Goal: Check status: Check status

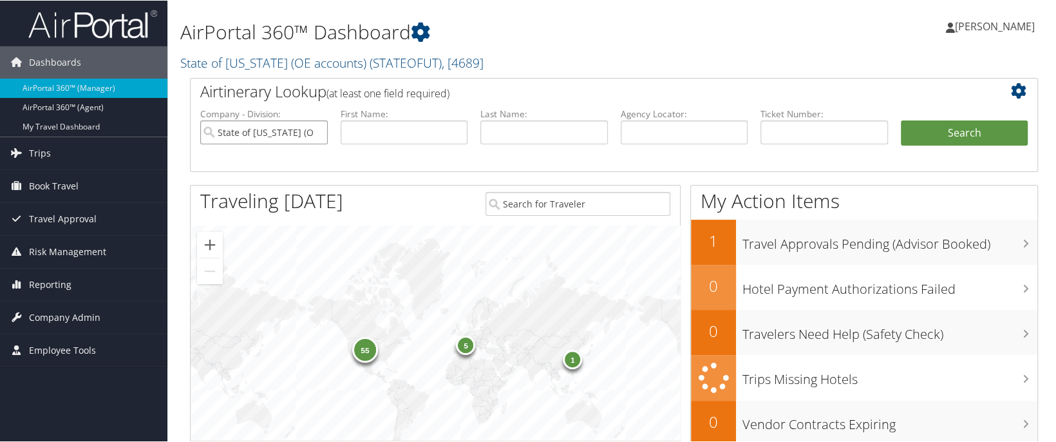
click at [315, 129] on input "State of [US_STATE] (OE accounts)" at bounding box center [264, 132] width 128 height 24
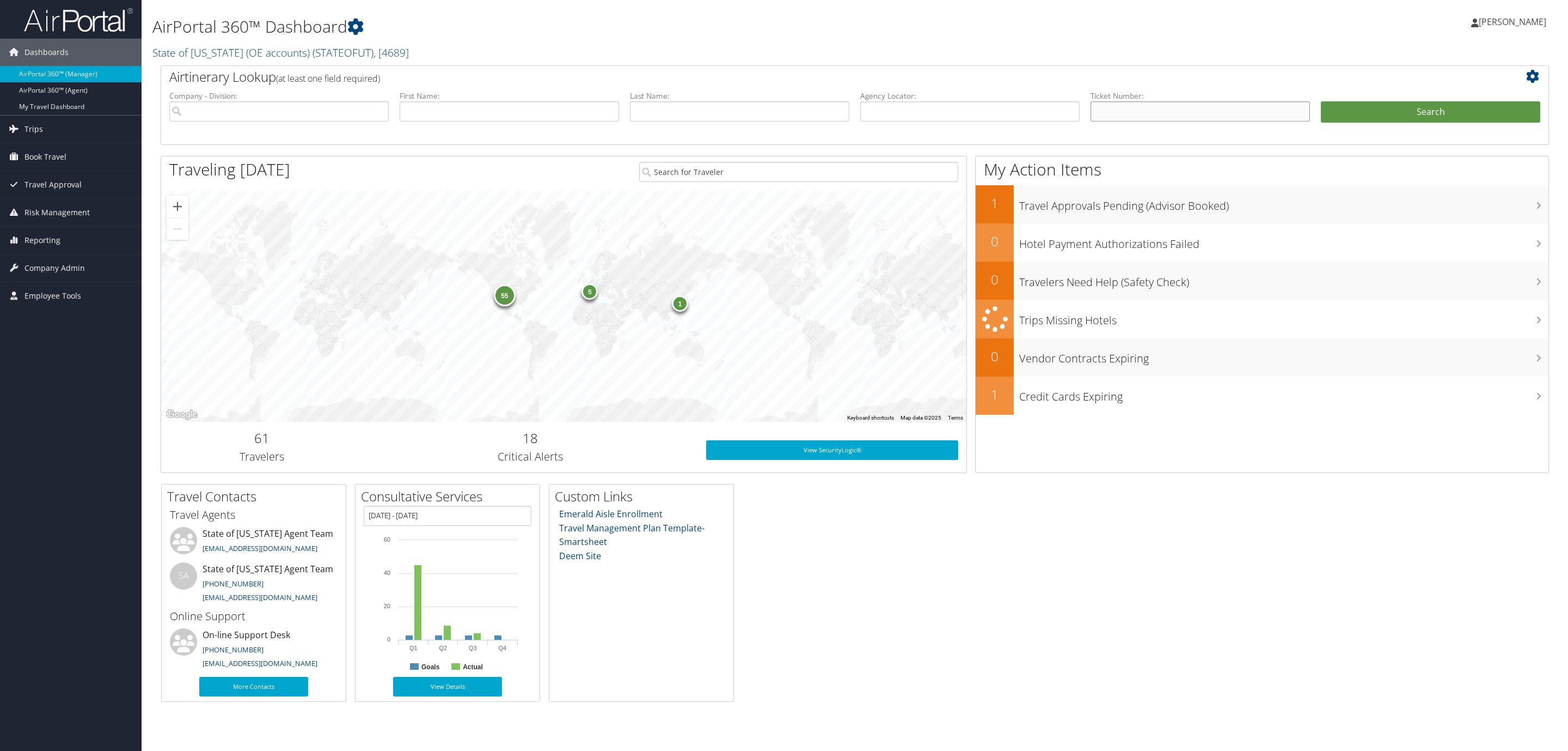
click at [893, 112] on input "text" at bounding box center [1200, 112] width 220 height 20
drag, startPoint x: 1106, startPoint y: 105, endPoint x: 1115, endPoint y: 105, distance: 9.0
click at [893, 105] on input "text" at bounding box center [1200, 112] width 220 height 20
type input "8900897309476"
click at [893, 101] on ul "Company - Division: First Name: Last Name: Agency Locator: Departure Date Range…" at bounding box center [855, 118] width 1382 height 54
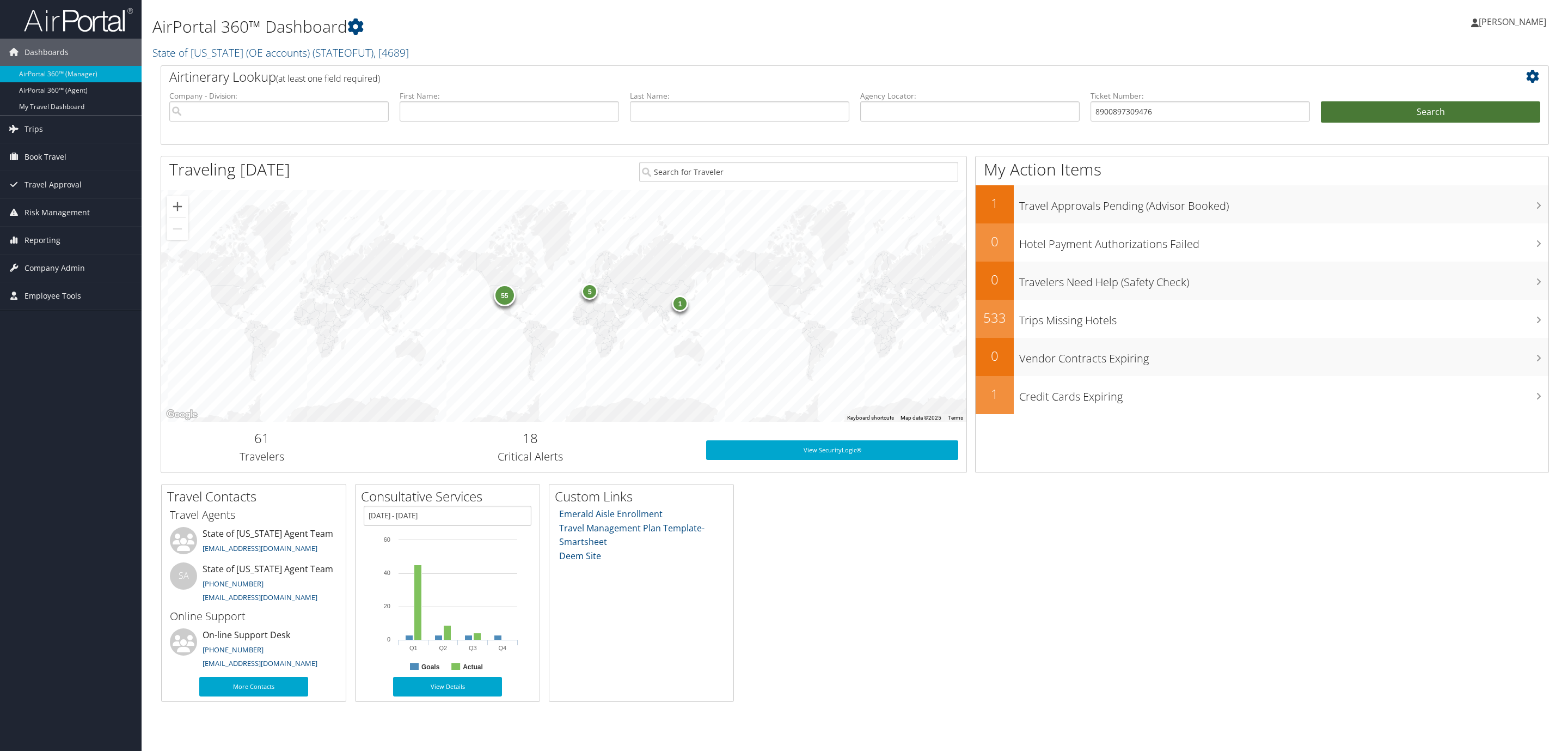
click at [893, 105] on button "Search" at bounding box center [1431, 112] width 220 height 22
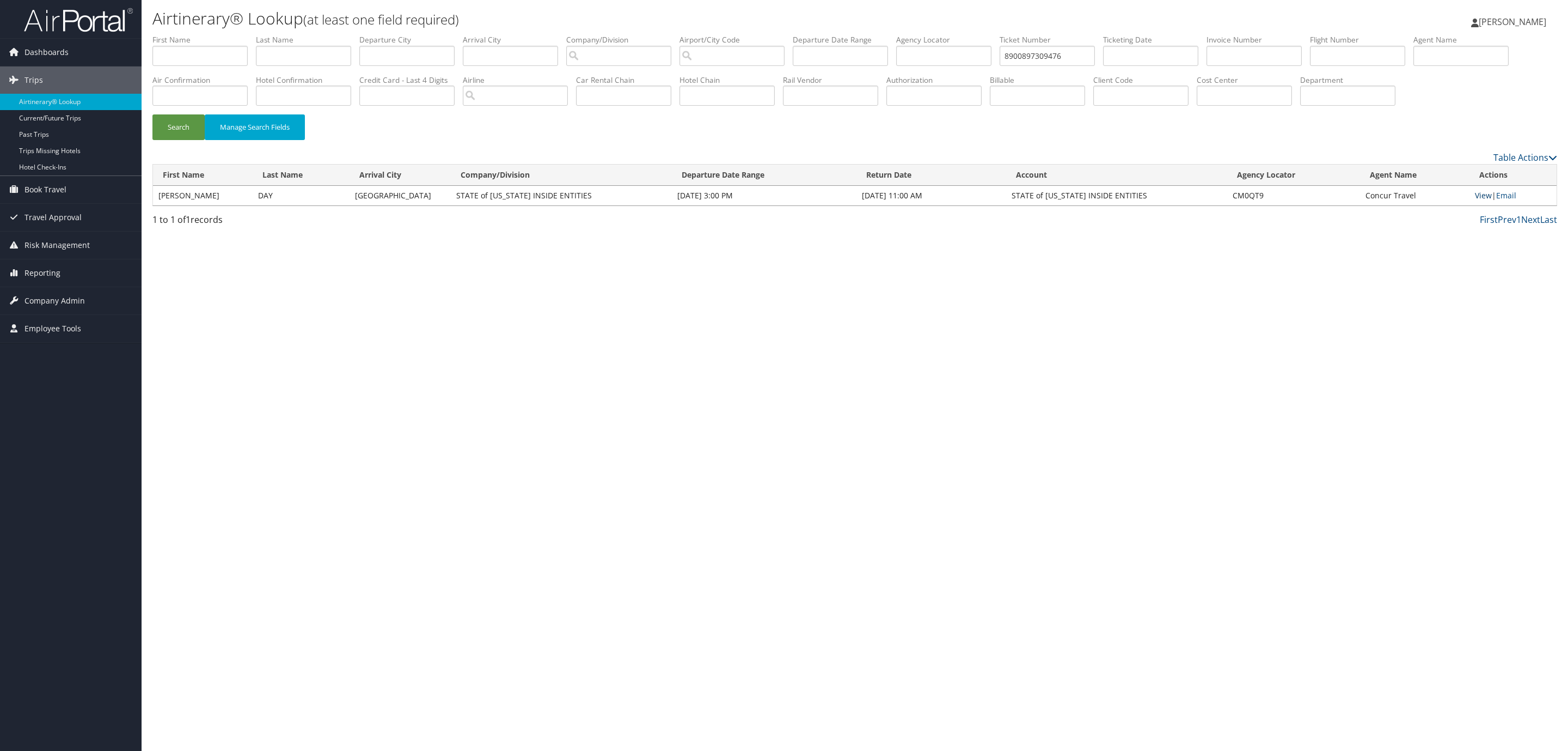
click at [1482, 200] on link "View" at bounding box center [1483, 195] width 17 height 10
drag, startPoint x: 1104, startPoint y: 58, endPoint x: 947, endPoint y: 54, distance: 157.1
click at [947, 35] on ul "First Name Last Name Departure City Arrival City Company/Division Airport/City …" at bounding box center [855, 35] width 1405 height 0
click at [1078, 59] on input "text" at bounding box center [1047, 56] width 96 height 20
paste input "8900897534393"
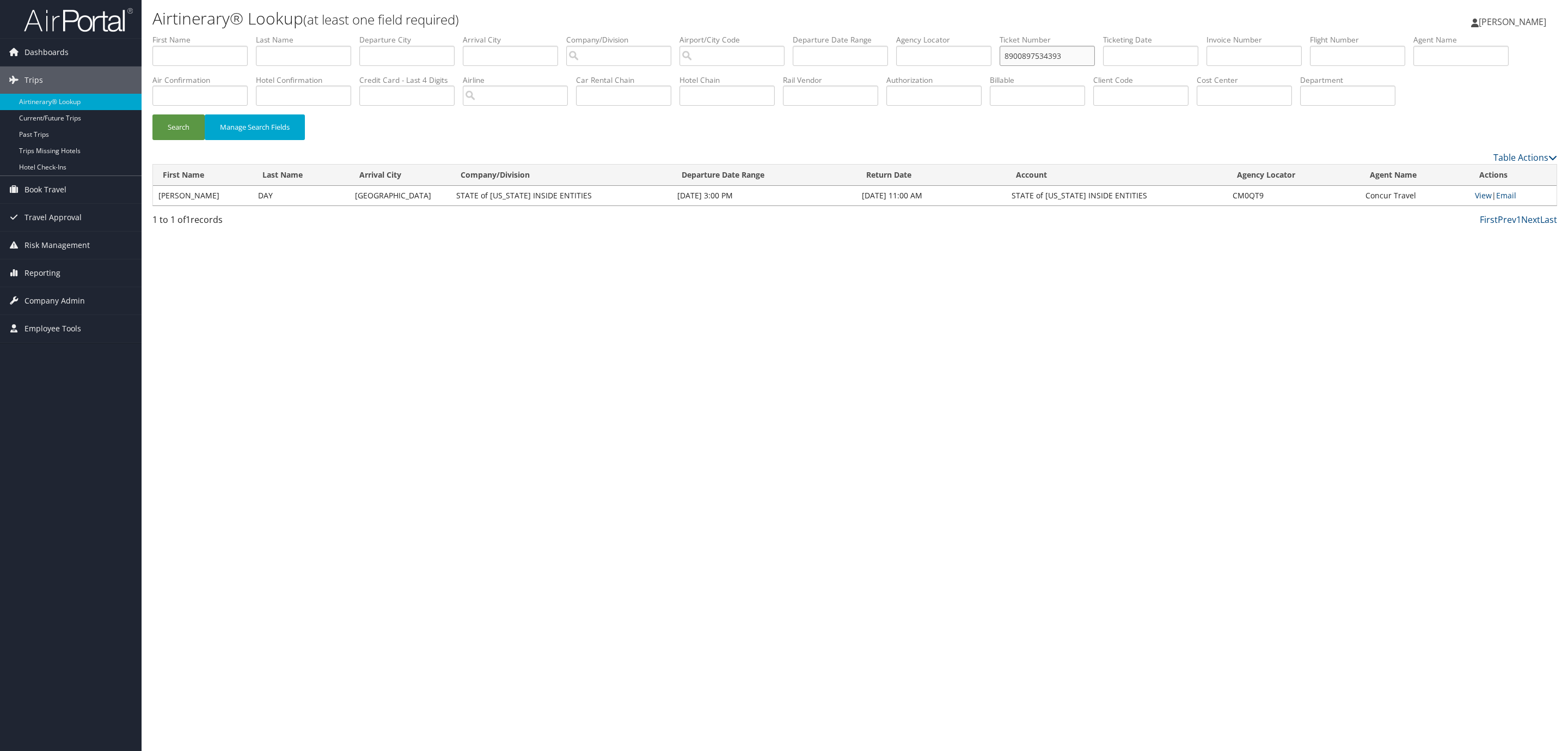
click at [152, 114] on button "Search" at bounding box center [178, 127] width 52 height 25
click at [1482, 200] on link "View" at bounding box center [1484, 195] width 17 height 10
drag, startPoint x: 1098, startPoint y: 59, endPoint x: 994, endPoint y: 44, distance: 105.1
click at [994, 35] on ul "First Name Last Name Departure City Arrival City Company/Division Airport/City …" at bounding box center [855, 35] width 1405 height 0
paste input "603941"
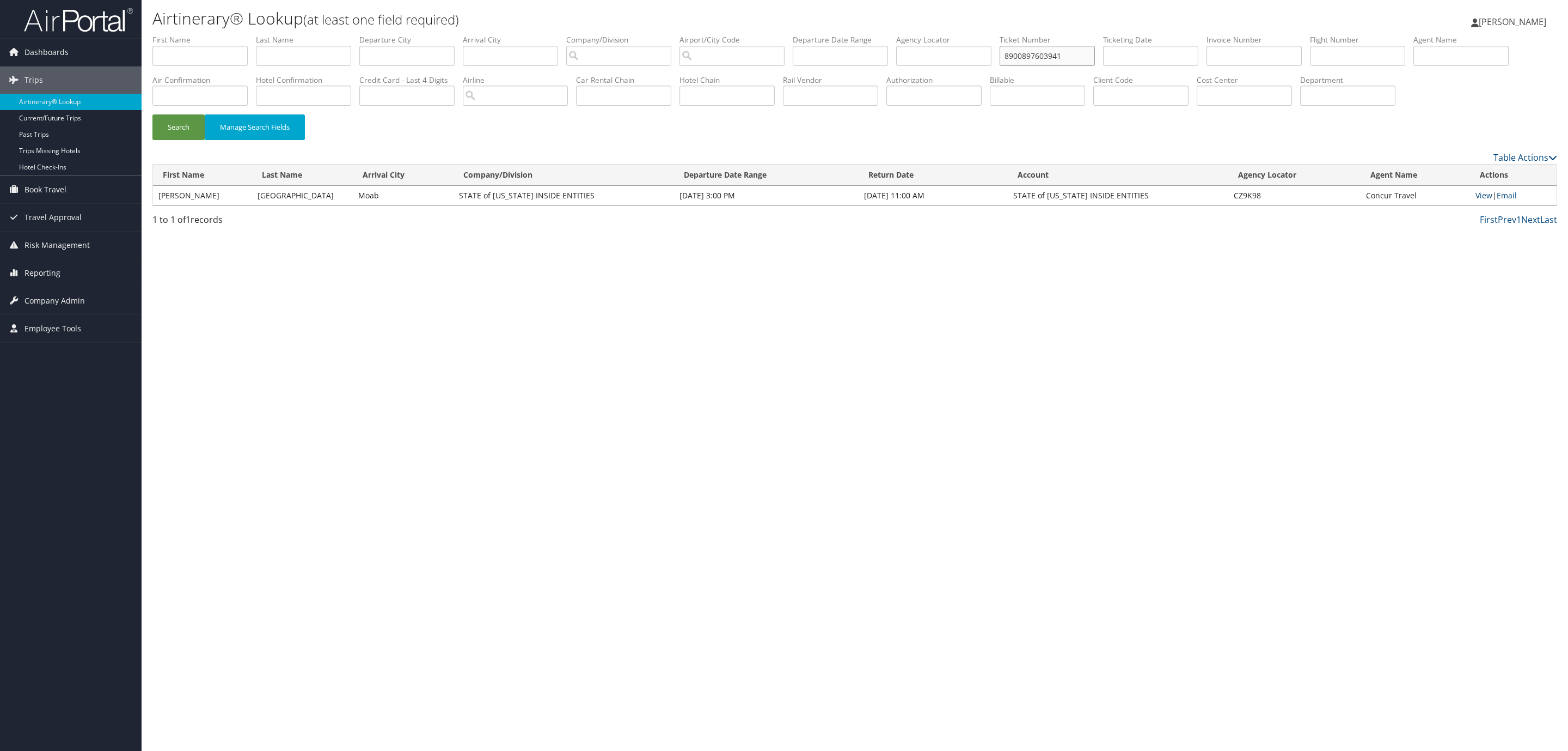
type input "8900897603941"
click at [152, 114] on button "Search" at bounding box center [178, 127] width 52 height 25
click at [1478, 200] on link "View" at bounding box center [1484, 195] width 17 height 10
drag, startPoint x: 1100, startPoint y: 56, endPoint x: 1000, endPoint y: 44, distance: 100.7
click at [1000, 35] on ul "First Name Last Name Departure City Arrival City Company/Division Airport/City …" at bounding box center [855, 35] width 1405 height 0
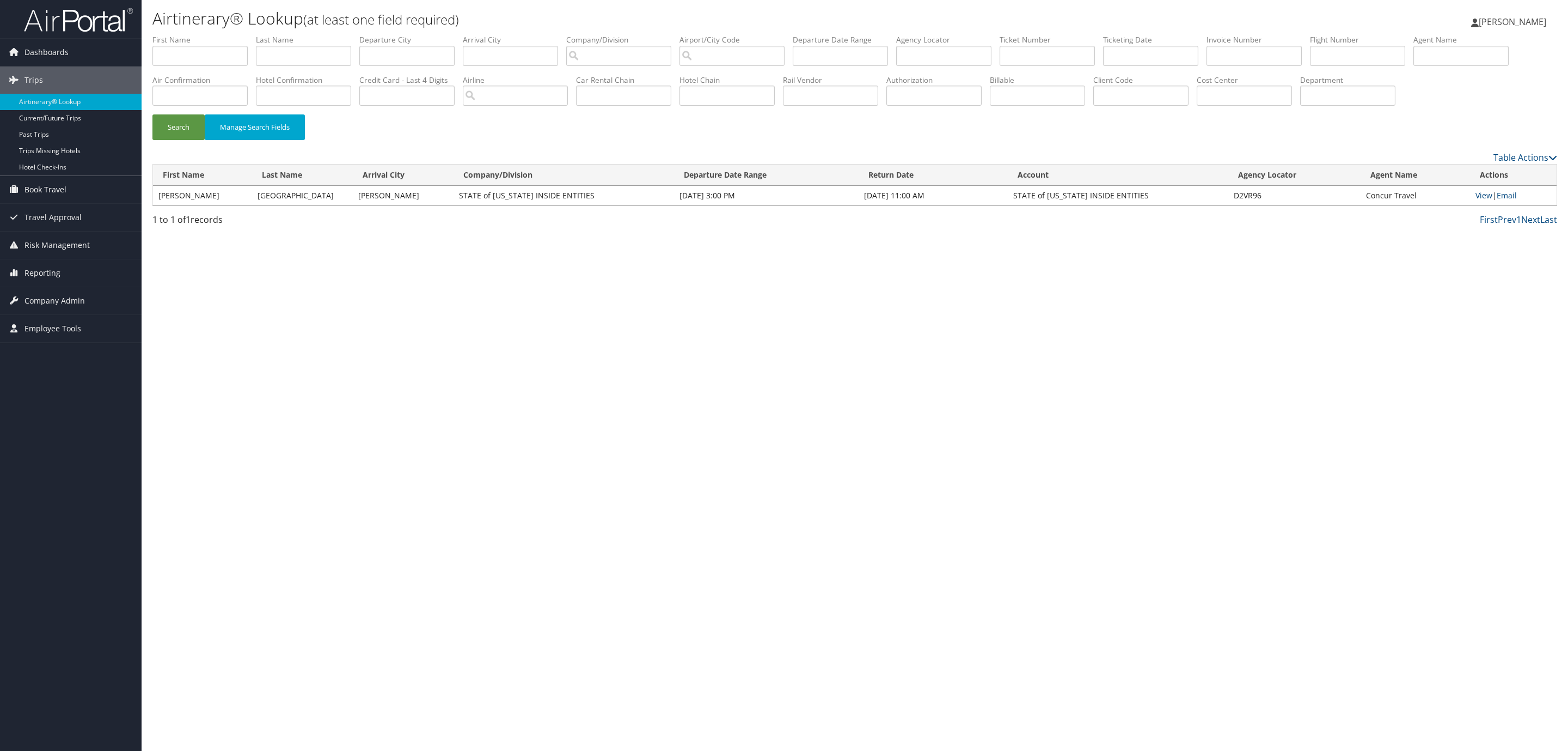
click at [760, 366] on div "Airtinerary® Lookup (at least one field required) Donald Pyle Donald Pyle My Se…" at bounding box center [855, 376] width 1427 height 751
click at [1068, 54] on input "text" at bounding box center [1047, 56] width 96 height 20
paste input "8900897543355"
click at [182, 140] on button "Search" at bounding box center [178, 127] width 52 height 25
click at [1482, 200] on link "View" at bounding box center [1483, 195] width 17 height 10
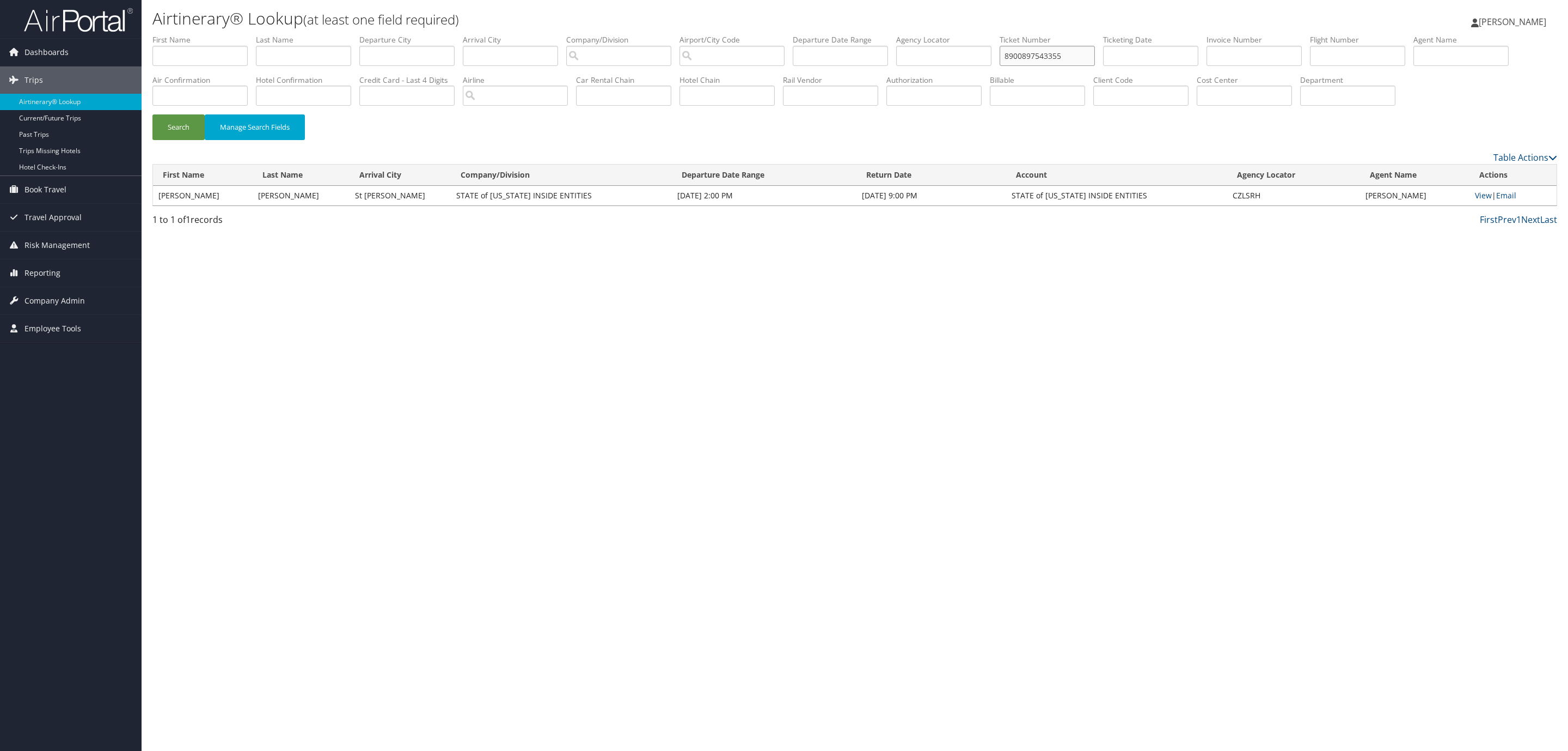
drag, startPoint x: 1119, startPoint y: 54, endPoint x: 1011, endPoint y: 39, distance: 109.0
click at [1011, 35] on ul "First Name Last Name Departure City Arrival City Company/Division Airport/City …" at bounding box center [855, 35] width 1405 height 0
paste input "51230"
type input "8900897551230"
click at [175, 140] on button "Search" at bounding box center [178, 127] width 52 height 25
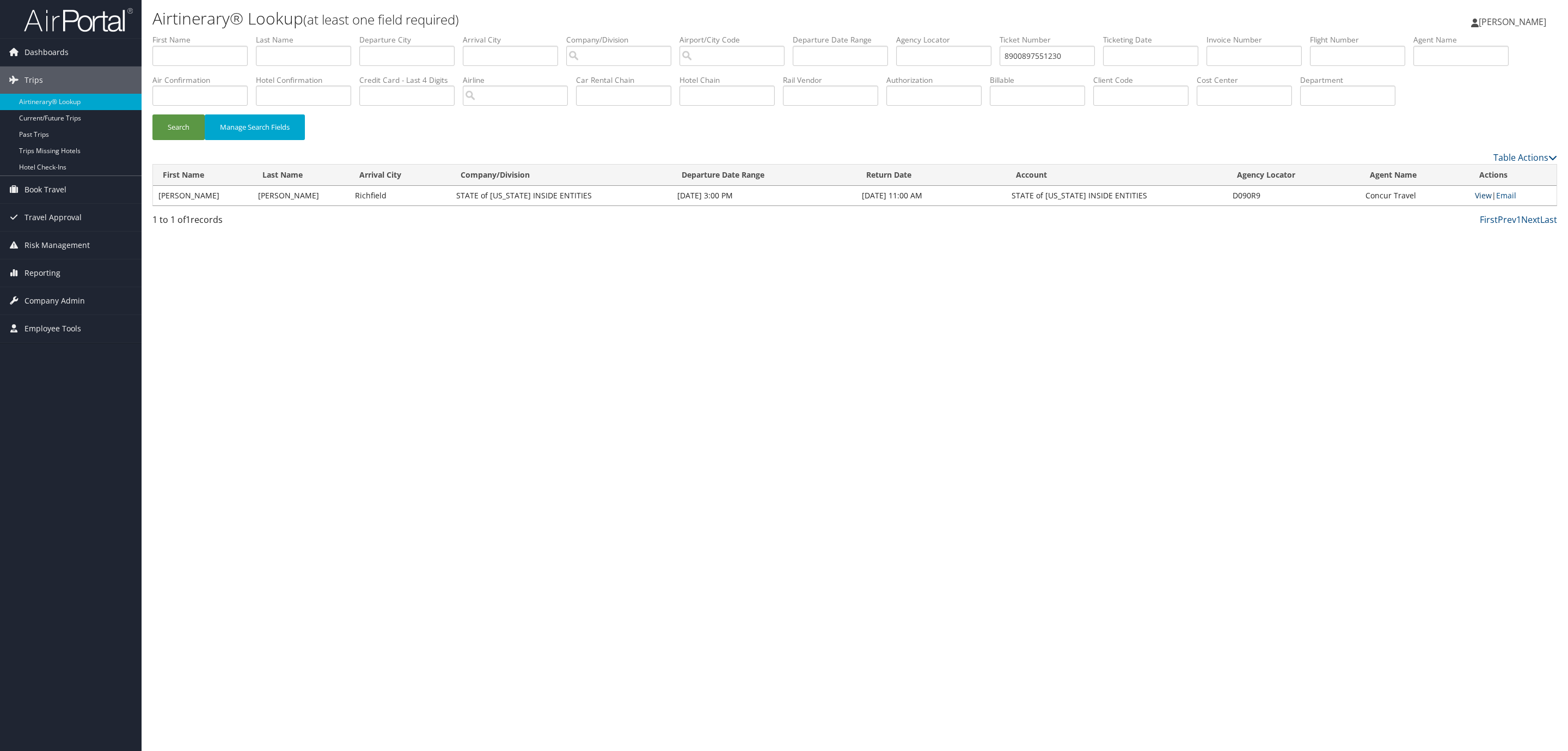
click at [1483, 200] on link "View" at bounding box center [1483, 195] width 17 height 10
drag, startPoint x: 273, startPoint y: 379, endPoint x: 283, endPoint y: 376, distance: 10.4
click at [278, 378] on div "Airtinerary® Lookup (at least one field required) Donald Pyle Donald Pyle My Se…" at bounding box center [855, 376] width 1427 height 751
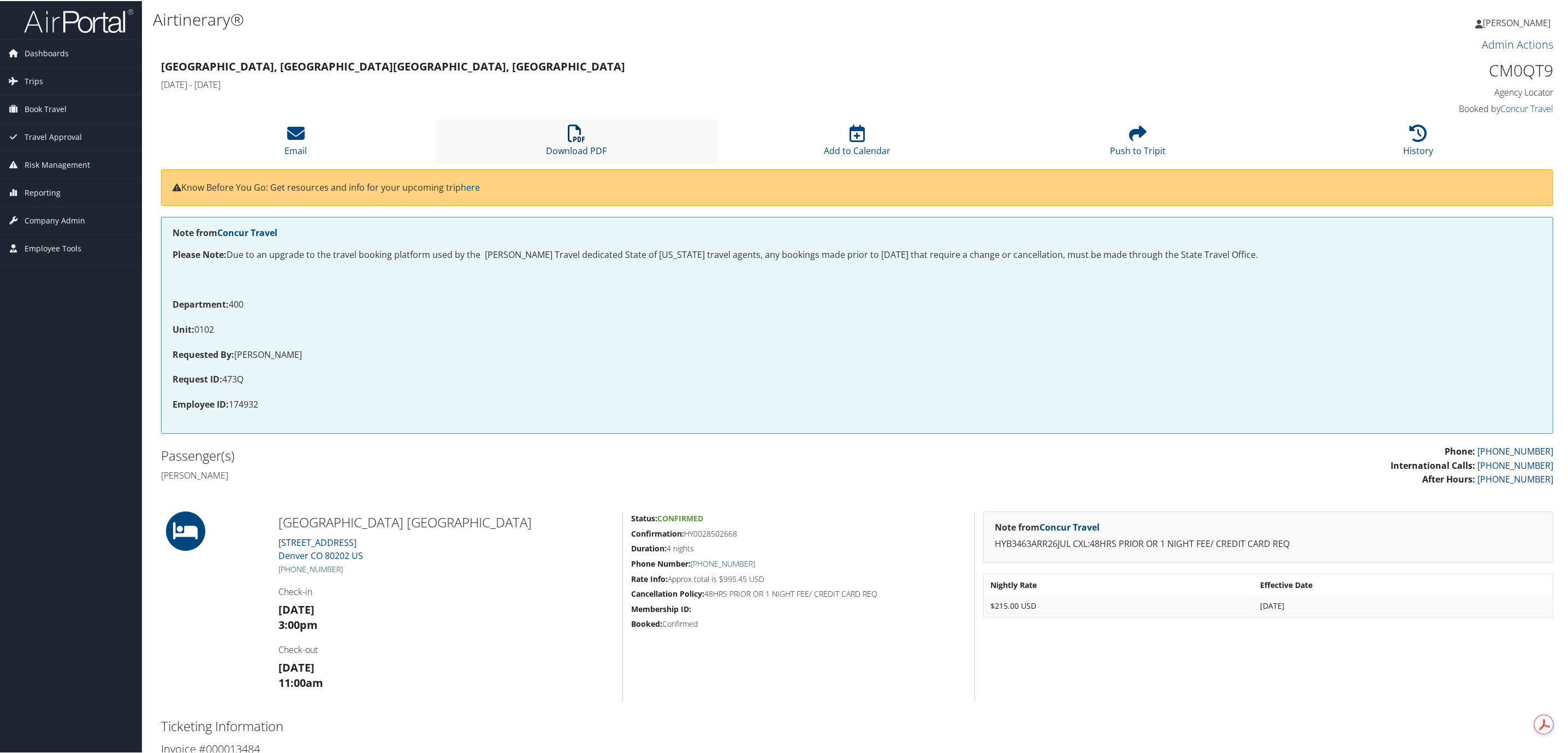
click at [570, 138] on icon at bounding box center [576, 132] width 18 height 18
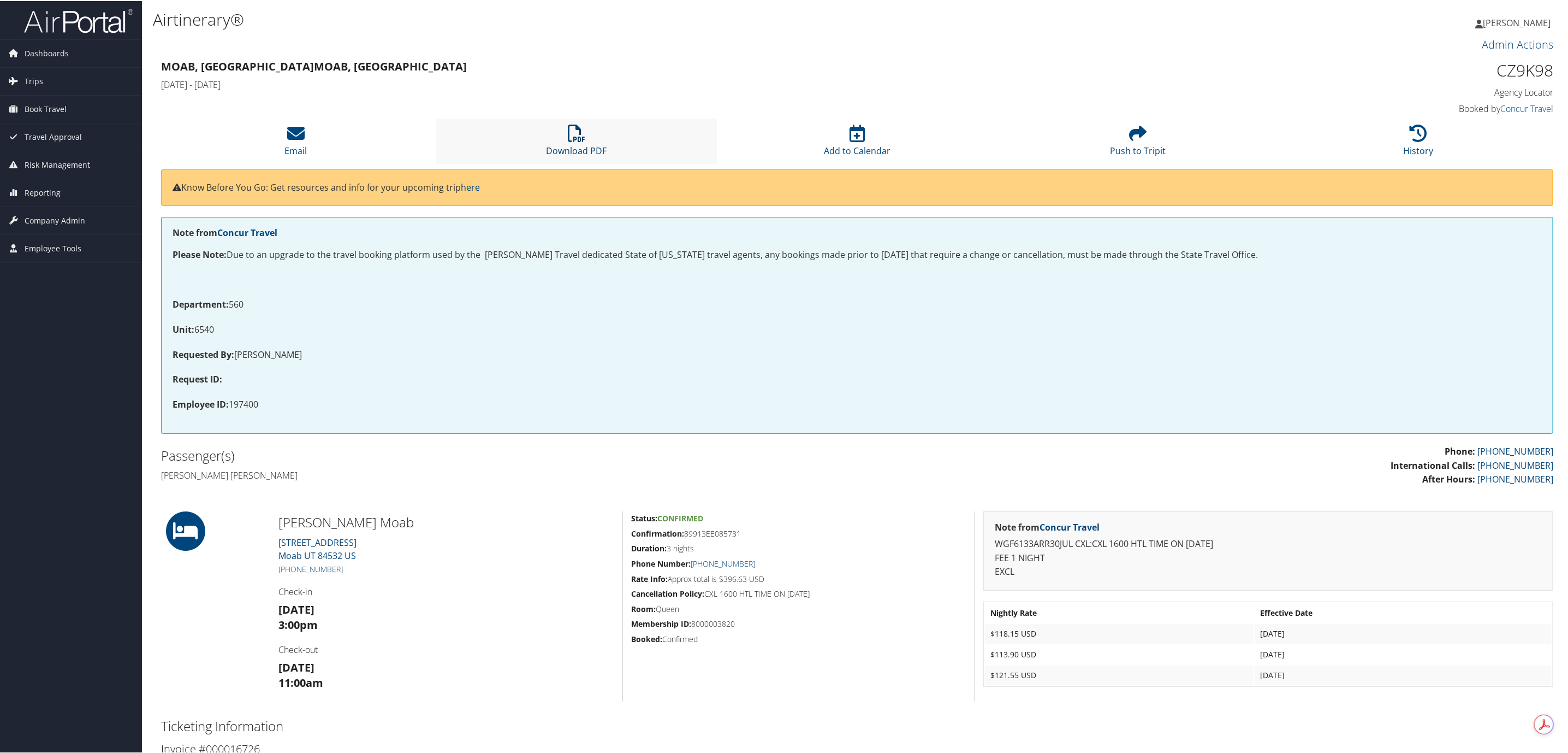
click at [578, 130] on icon at bounding box center [576, 132] width 18 height 18
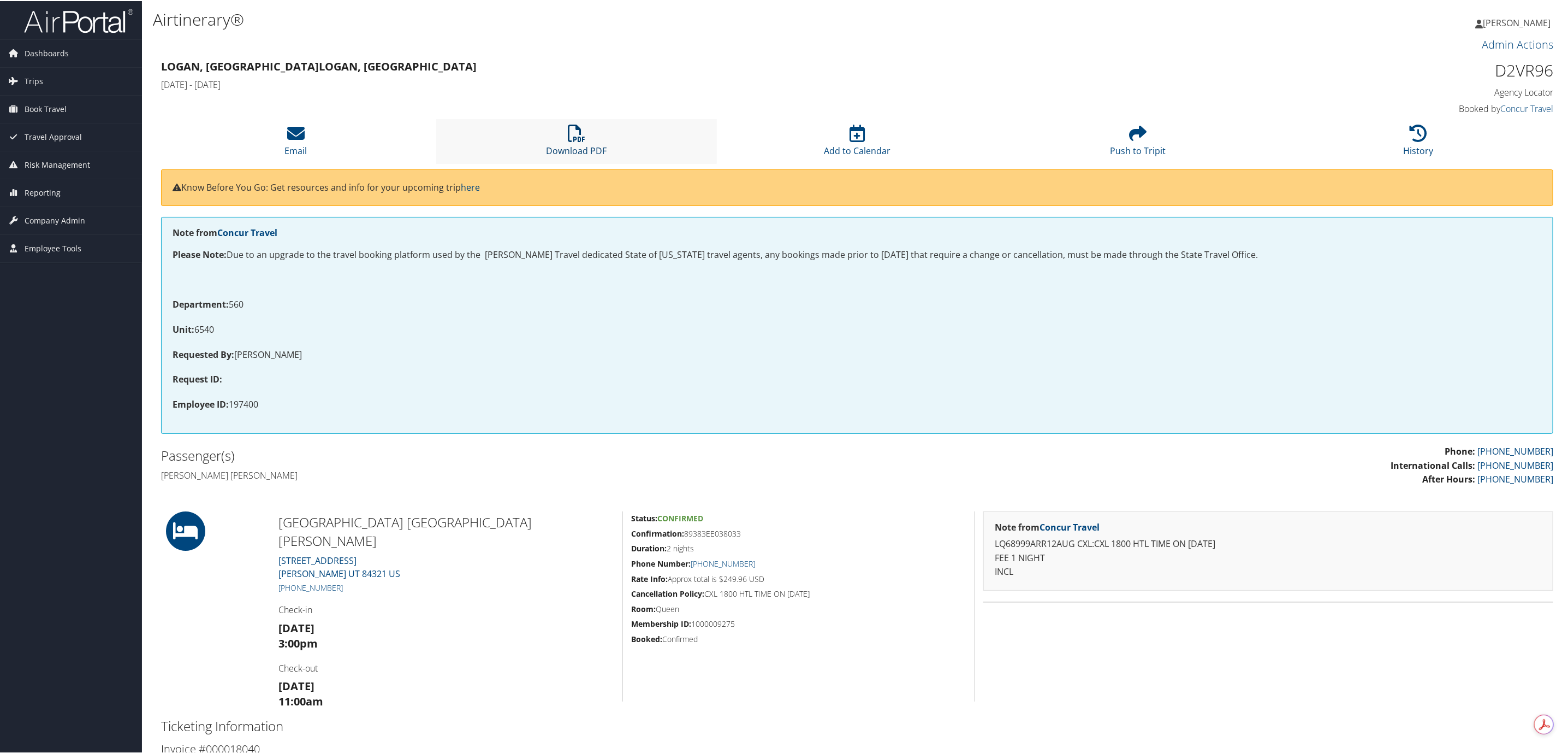
click at [575, 137] on icon at bounding box center [576, 132] width 18 height 18
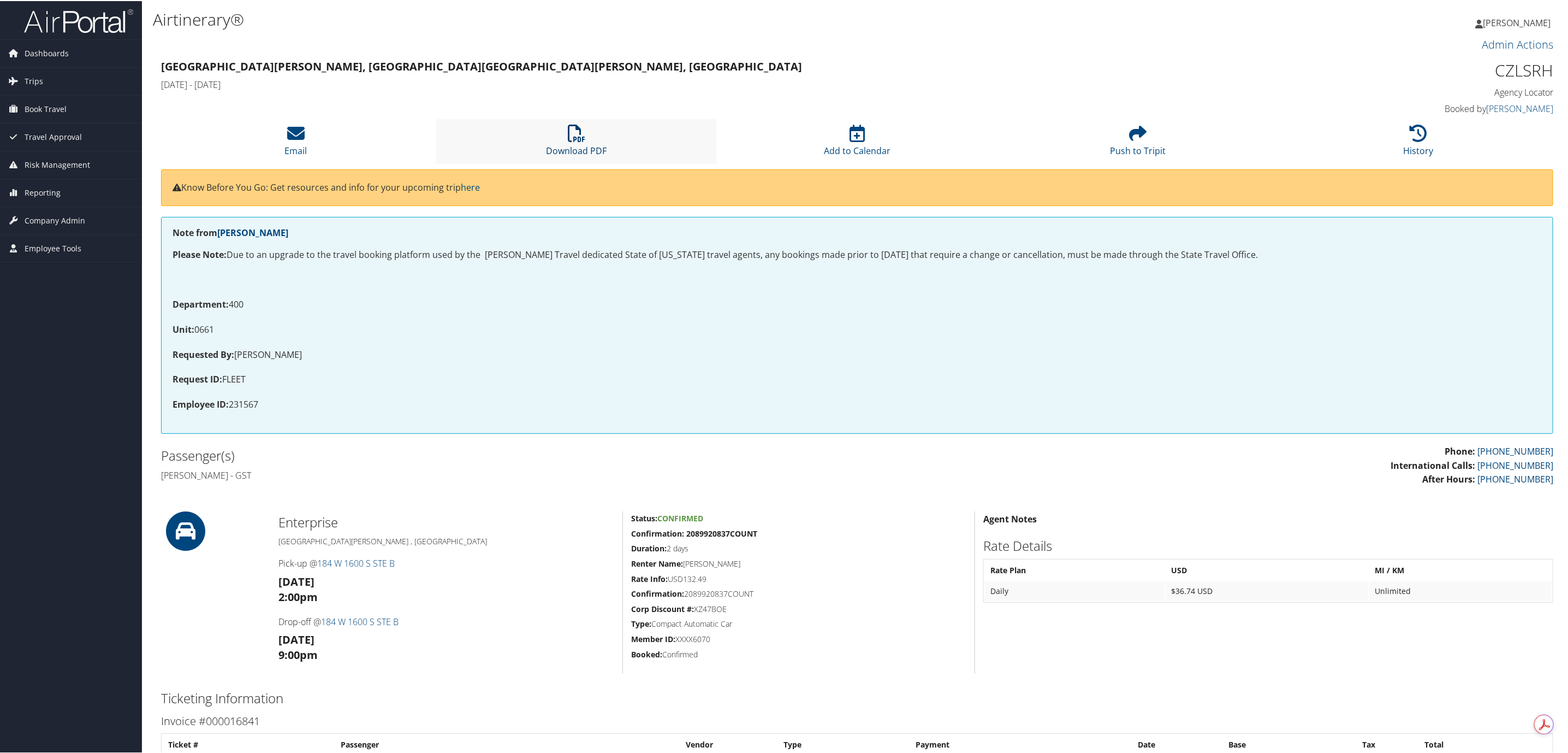
click at [584, 136] on icon at bounding box center [576, 132] width 18 height 18
